Goal: Information Seeking & Learning: Learn about a topic

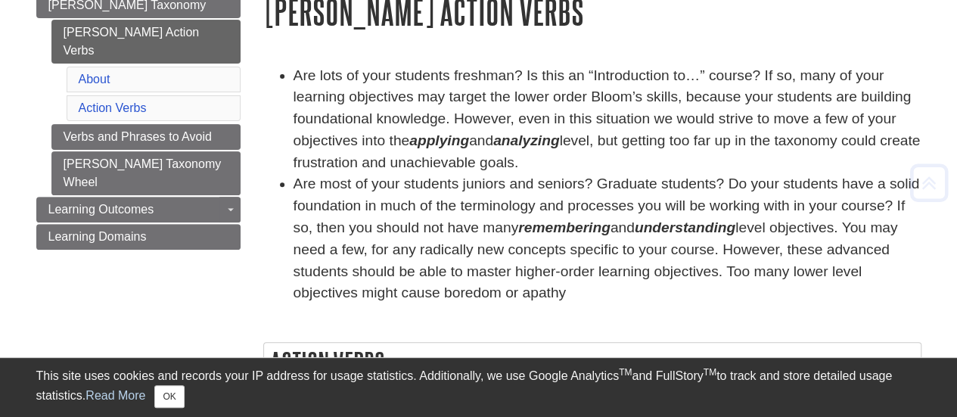
scroll to position [201, 0]
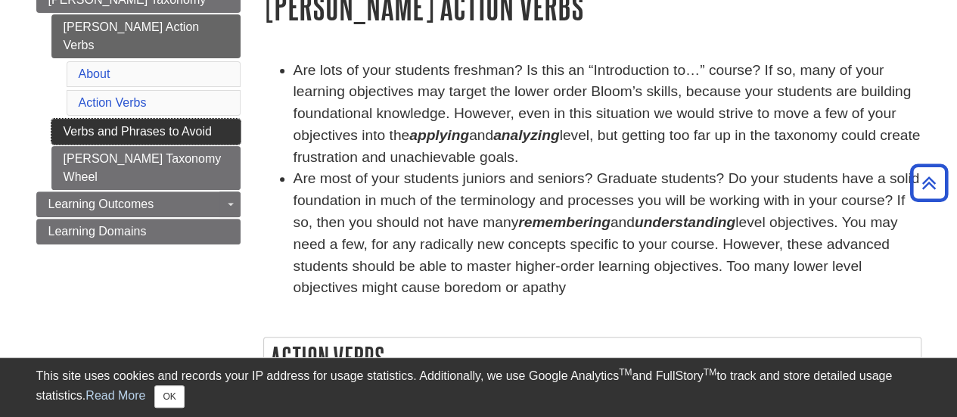
click at [209, 119] on link "Verbs and Phrases to Avoid" at bounding box center [145, 132] width 189 height 26
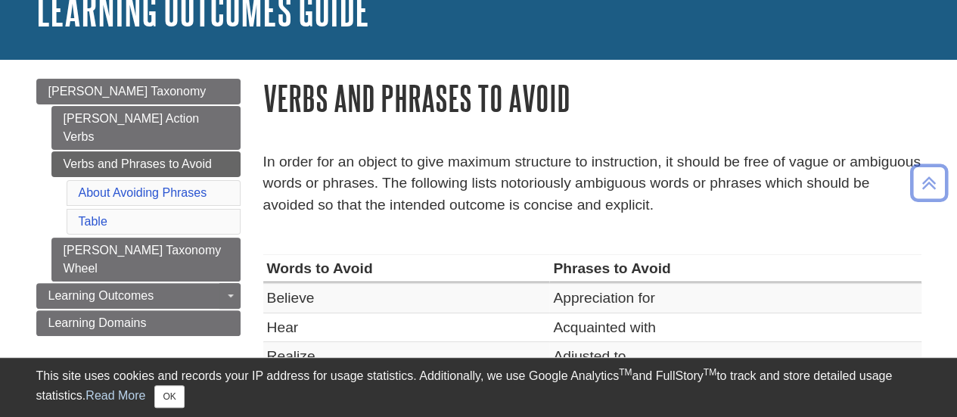
scroll to position [109, 0]
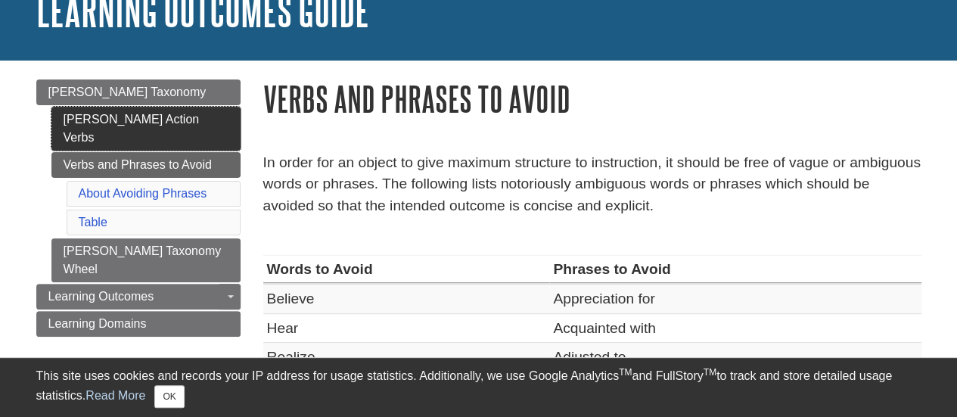
click at [133, 119] on link "[PERSON_NAME] Action Verbs" at bounding box center [145, 129] width 189 height 44
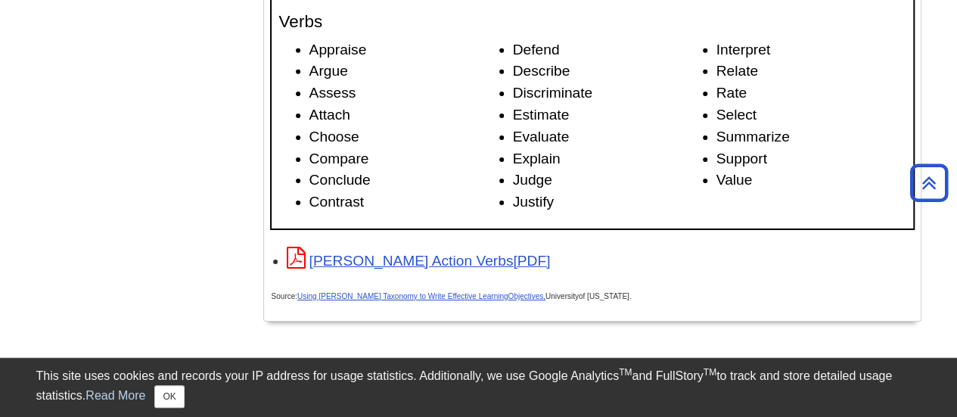
scroll to position [2419, 0]
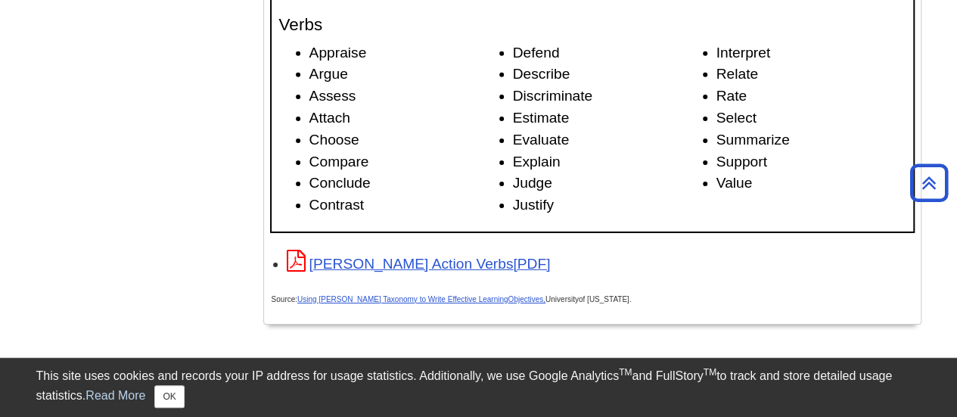
click at [452, 270] on span "[PERSON_NAME] Action Verbs" at bounding box center [419, 264] width 264 height 16
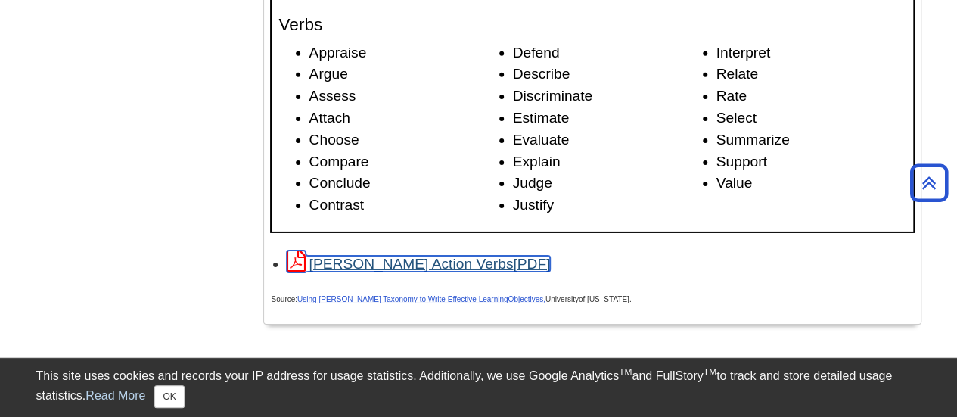
click at [365, 262] on link "[PERSON_NAME] Action Verbs" at bounding box center [419, 264] width 264 height 16
